Goal: Task Accomplishment & Management: Use online tool/utility

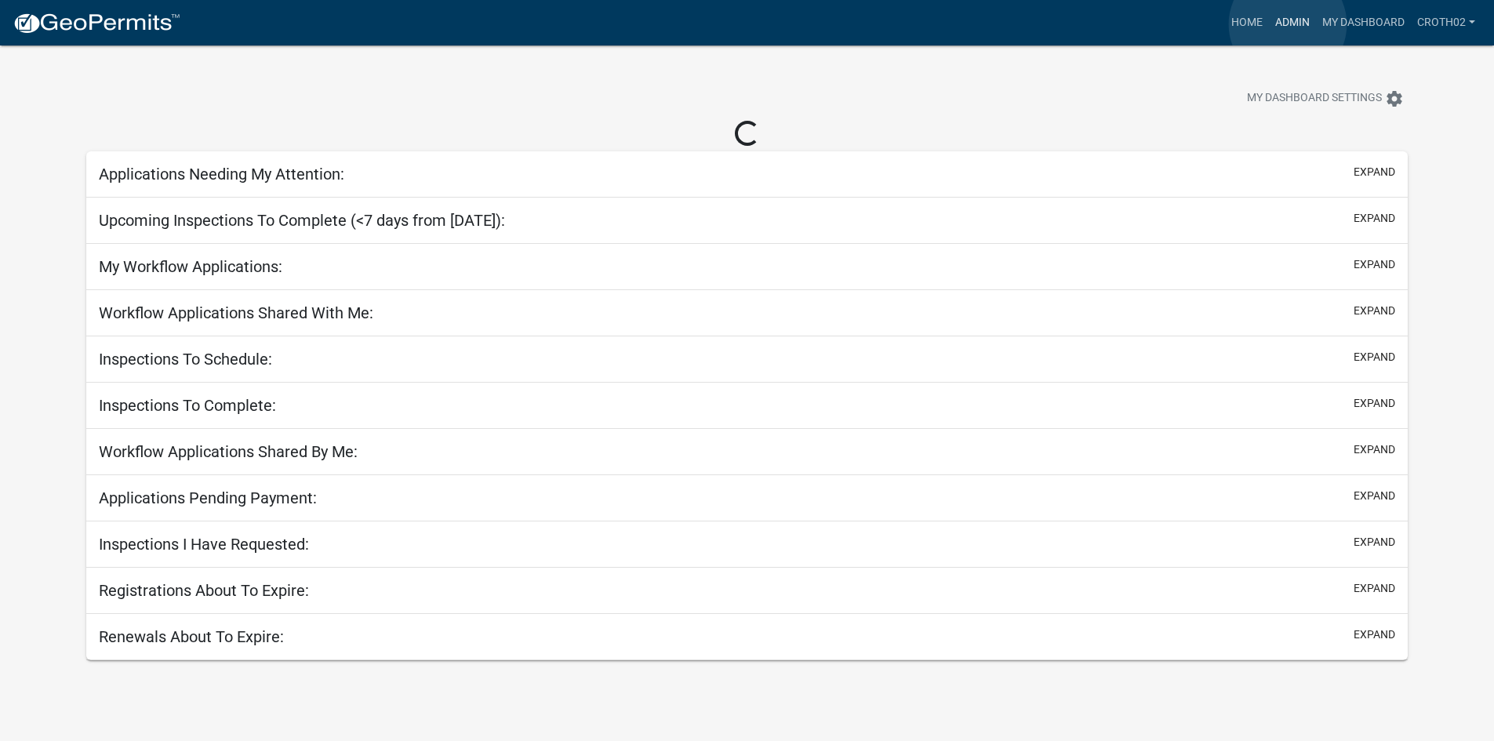
click at [1288, 24] on link "Admin" at bounding box center [1292, 23] width 47 height 30
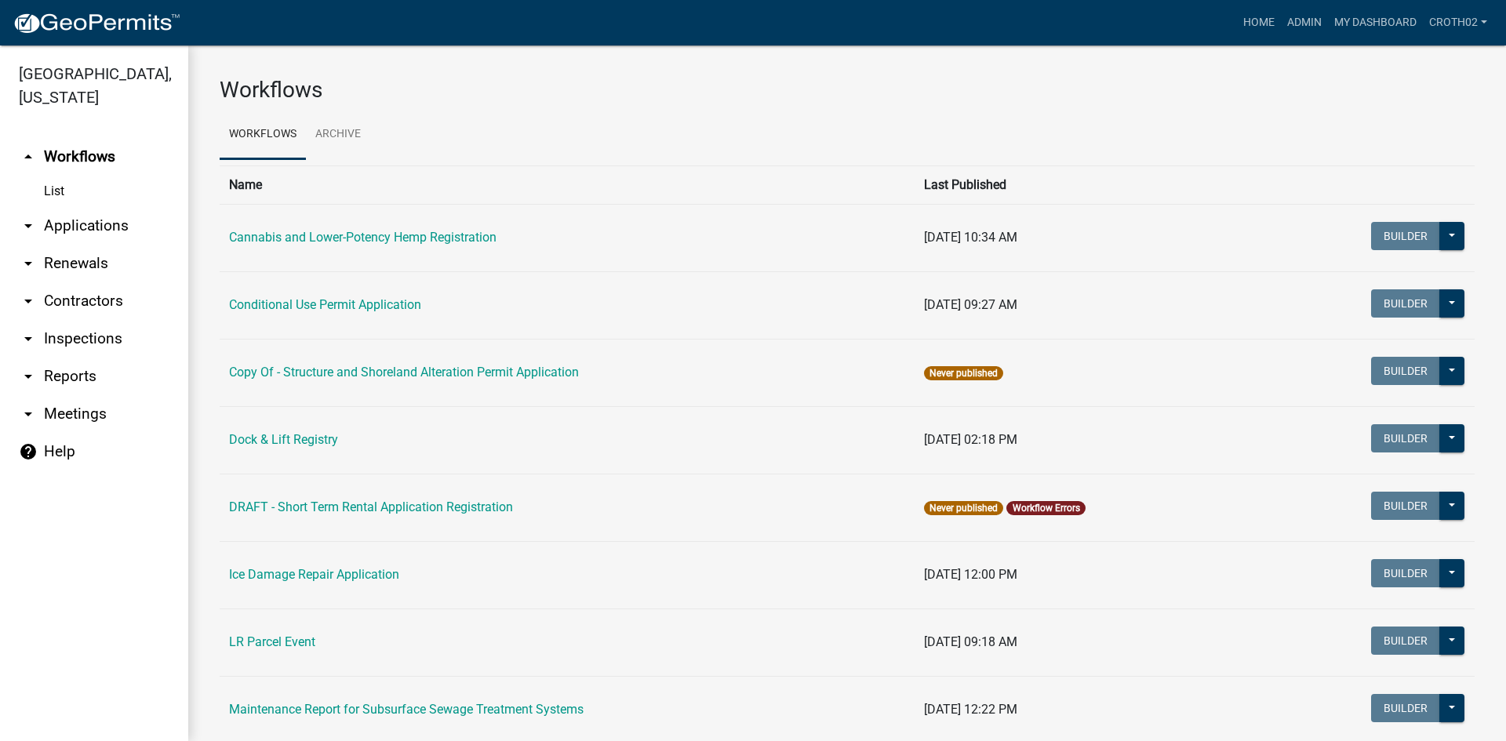
click at [89, 224] on link "arrow_drop_down Applications" at bounding box center [94, 226] width 188 height 38
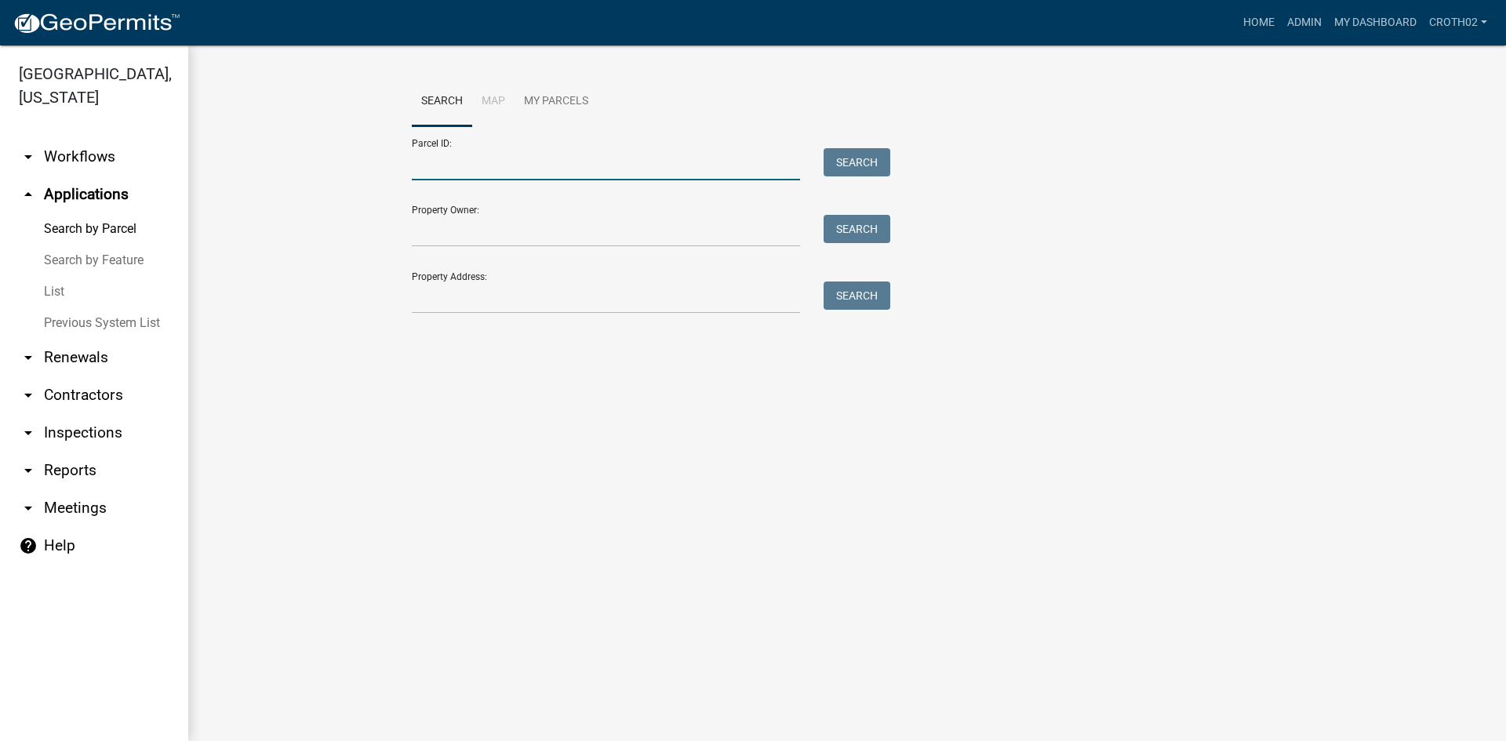
click at [501, 173] on input "Parcel ID:" at bounding box center [606, 164] width 388 height 32
paste input "32000280192009"
type input "32000280192009"
click at [872, 153] on button "Search" at bounding box center [856, 162] width 67 height 28
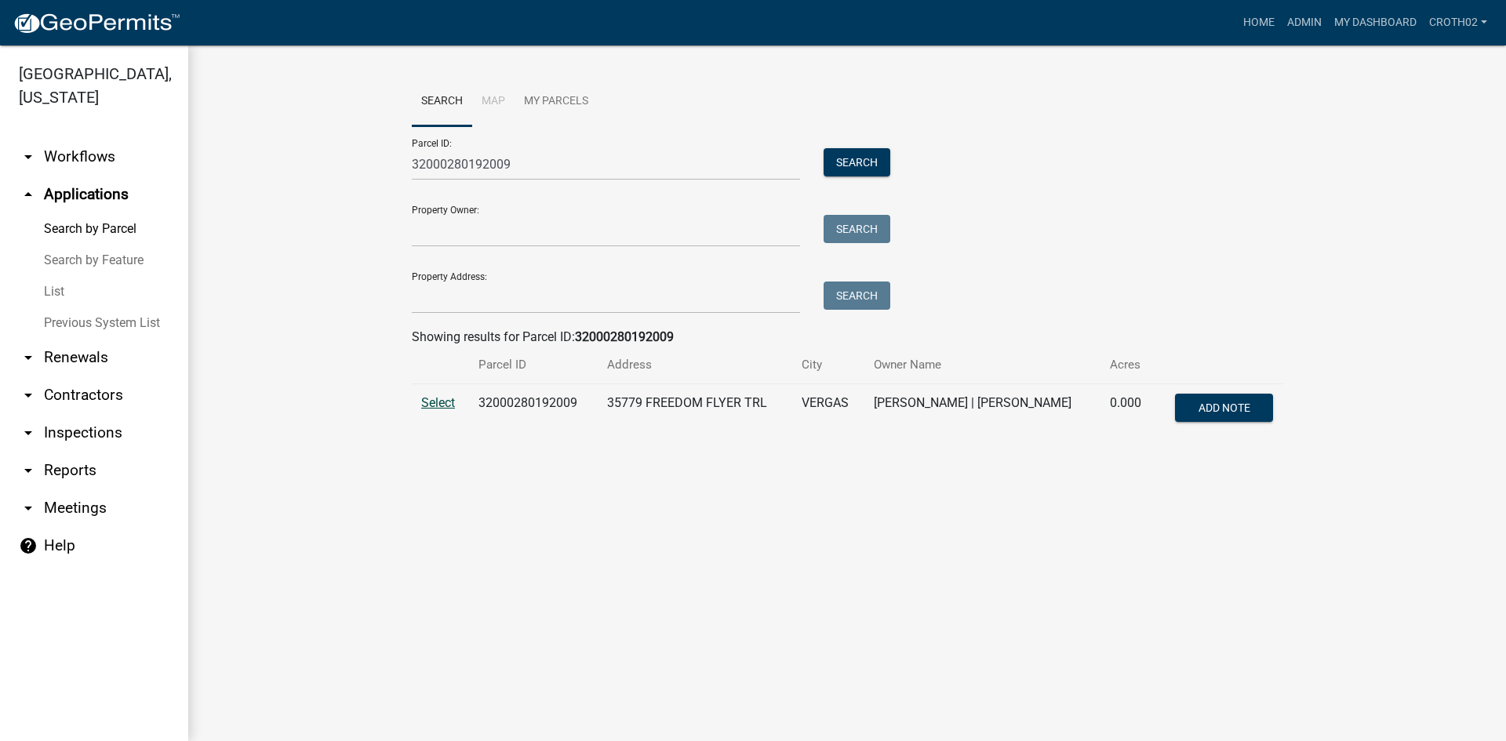
click at [451, 406] on span "Select" at bounding box center [438, 402] width 34 height 15
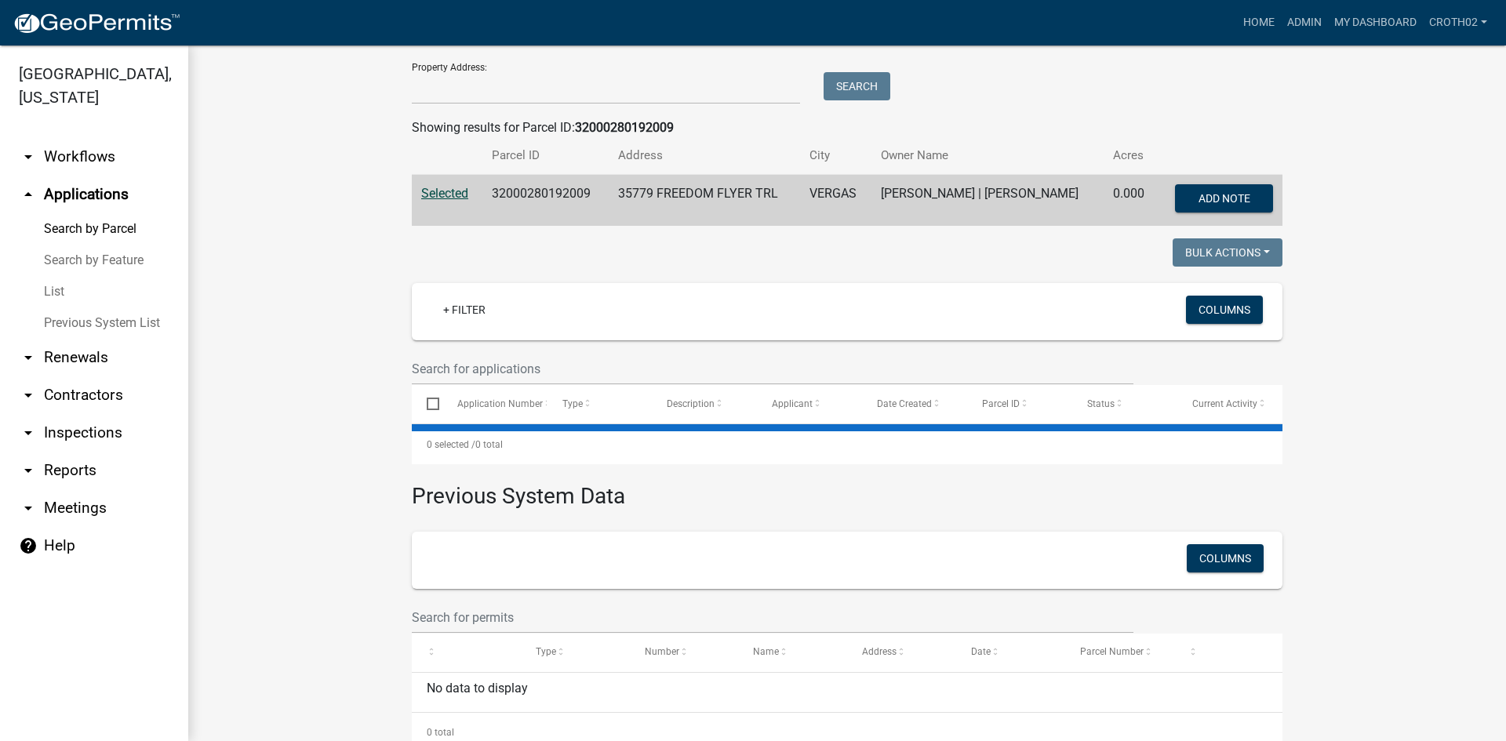
scroll to position [232, 0]
